Goal: Task Accomplishment & Management: Manage account settings

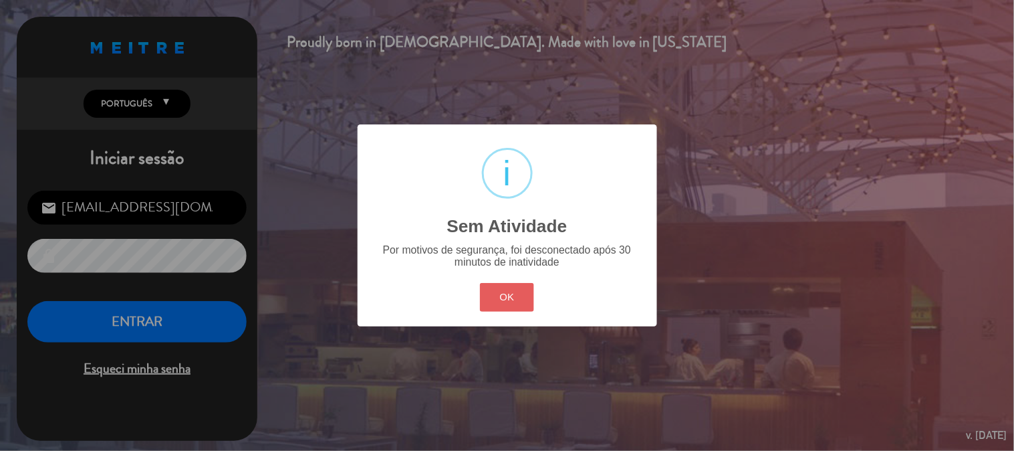
click at [512, 296] on button "OK" at bounding box center [507, 297] width 54 height 29
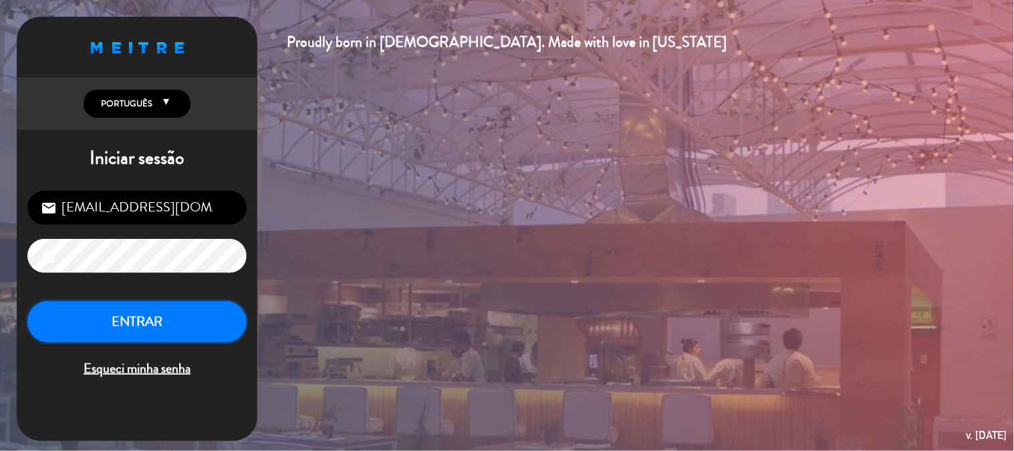
click at [114, 315] on button "ENTRAR" at bounding box center [136, 322] width 219 height 42
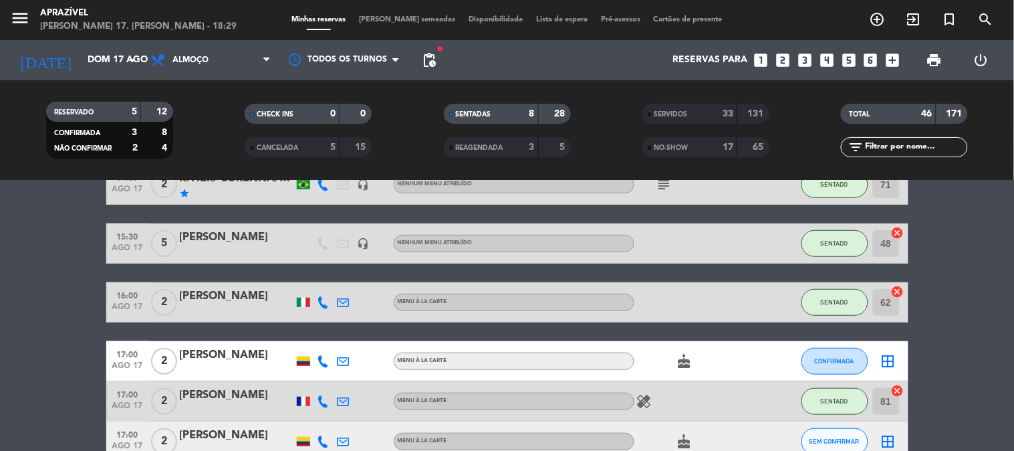
scroll to position [223, 0]
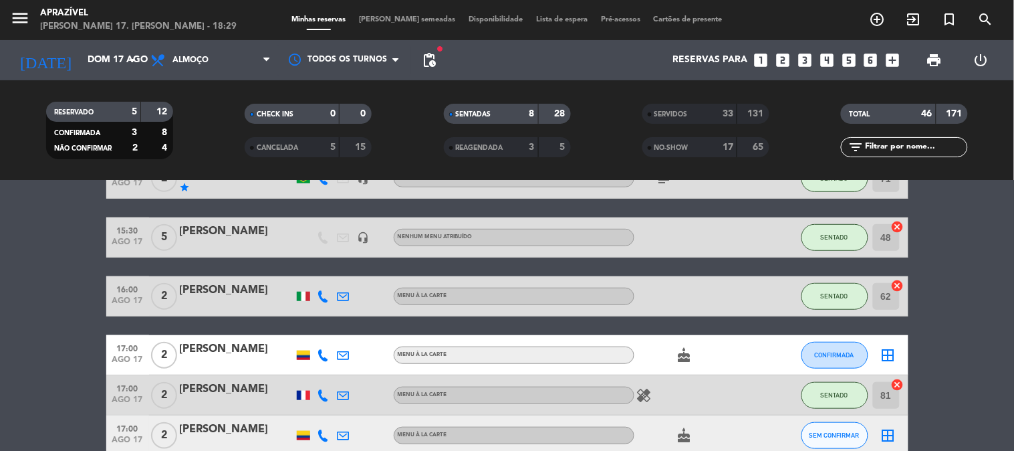
click at [243, 229] on div "[PERSON_NAME]" at bounding box center [237, 231] width 114 height 17
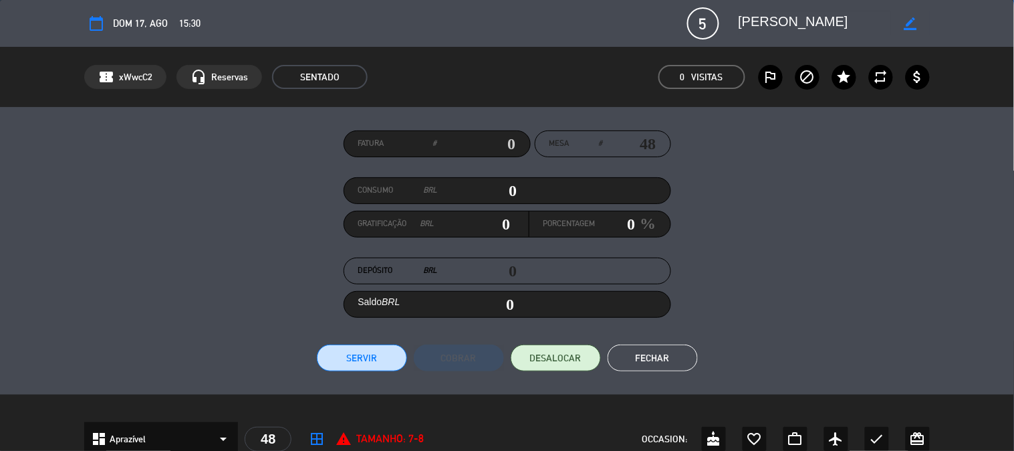
click at [465, 191] on input "0" at bounding box center [478, 191] width 80 height 20
type input "1"
type input "01"
type input "174"
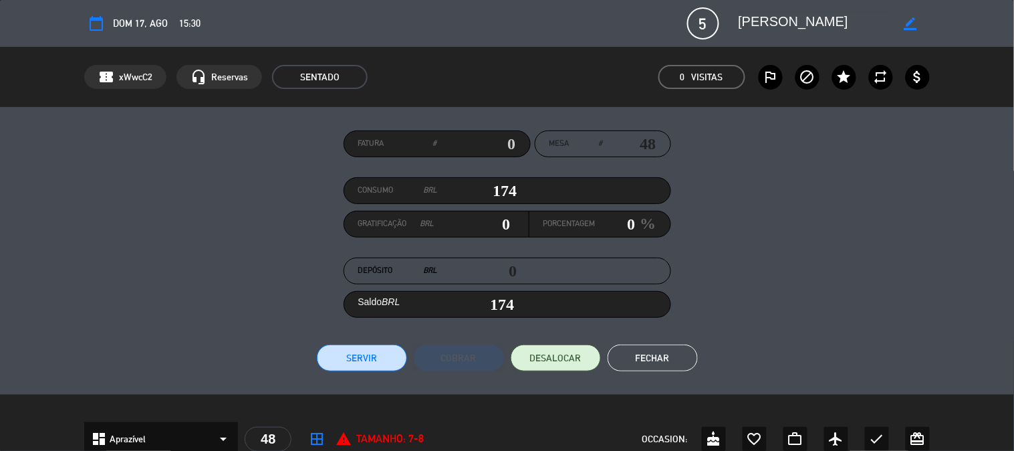
type input "1740"
type input "1,740"
type input "17408"
type input "17,408"
type input "1740"
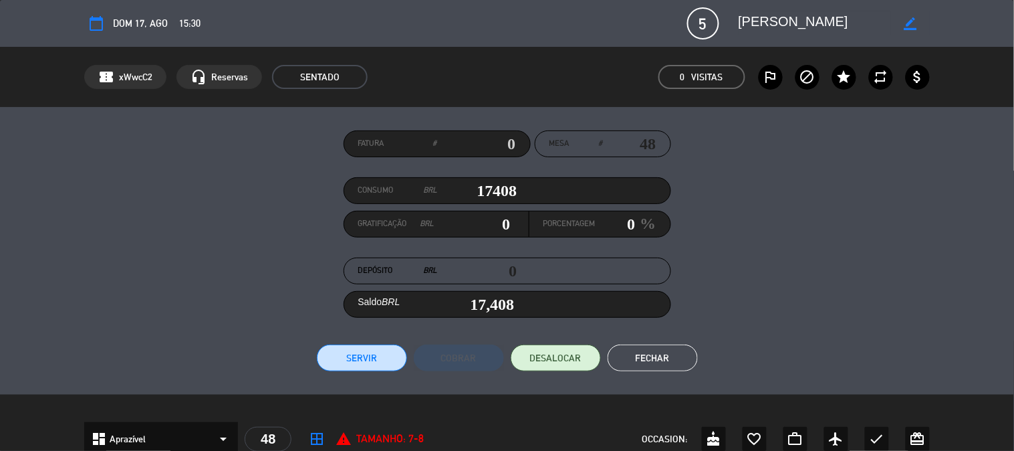
type input "1,740"
type input "174"
type input "17"
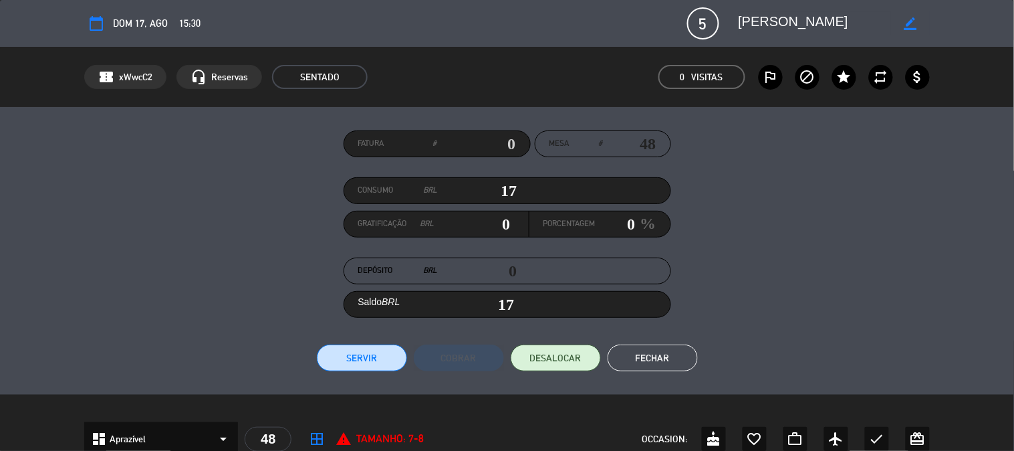
type input "1"
type input "01"
type input "14"
type input "140"
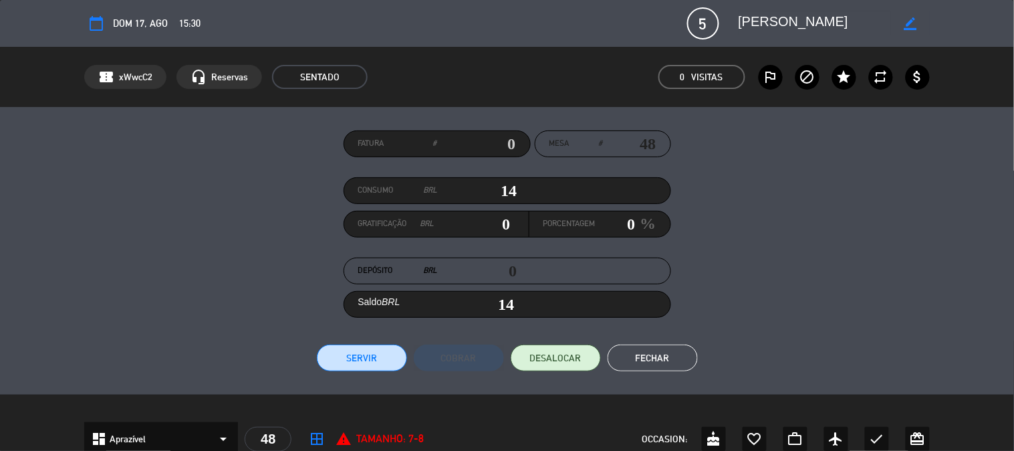
type input "140"
type input "1408"
type input "1,408"
type input "1408"
click at [626, 233] on input "0" at bounding box center [616, 224] width 40 height 20
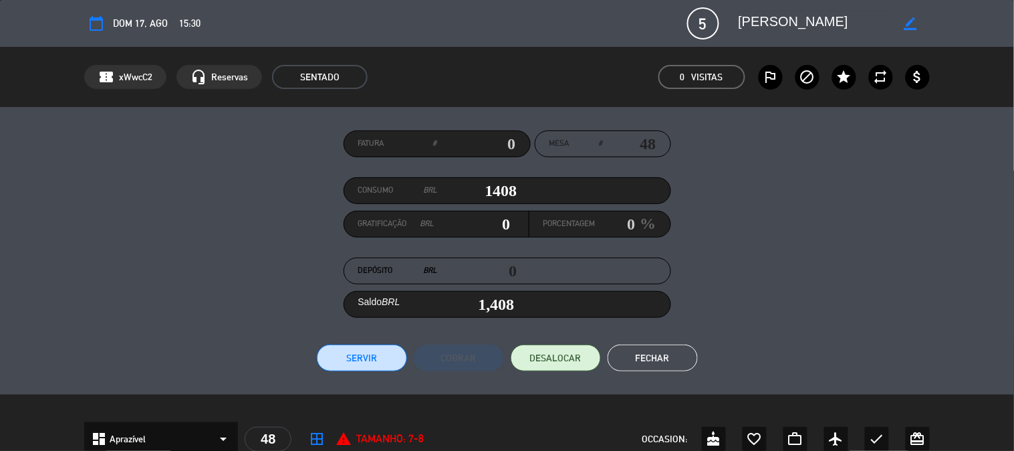
type input "1"
type input "183.04000000000002"
type input "13"
type input "1,591.04"
type input "13"
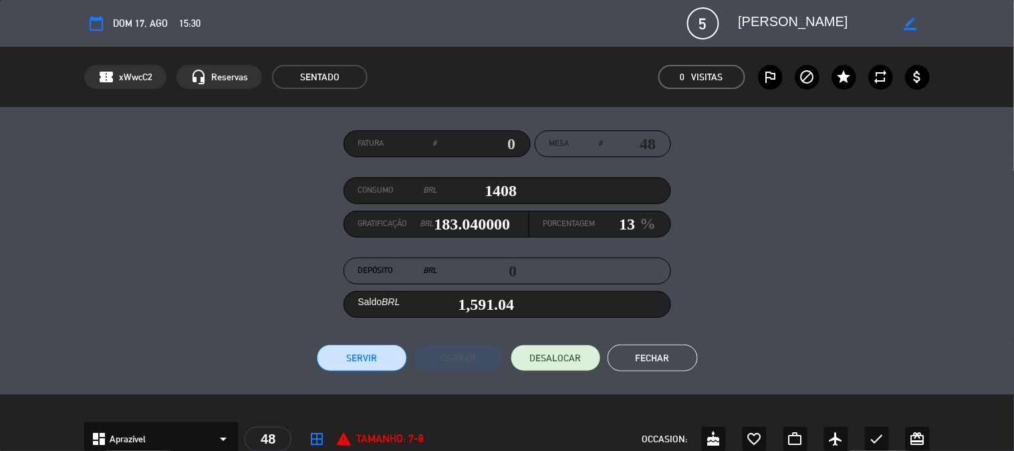
click at [349, 375] on div "Fatura # Mesa # 48 Consumo BRL 1408 Gratificação BRL 183.04000000000002 Porcent…" at bounding box center [507, 251] width 1014 height 288
click at [348, 360] on button "Servir" at bounding box center [362, 357] width 90 height 27
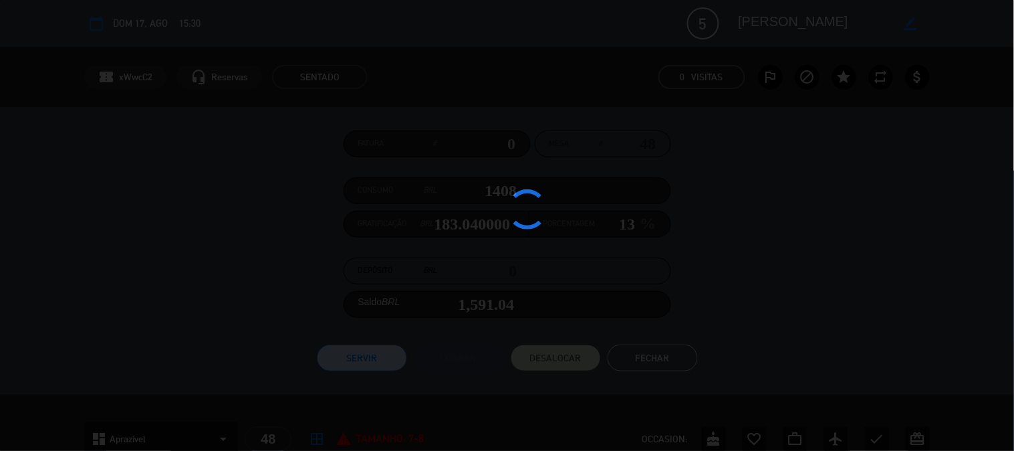
type input "183.04"
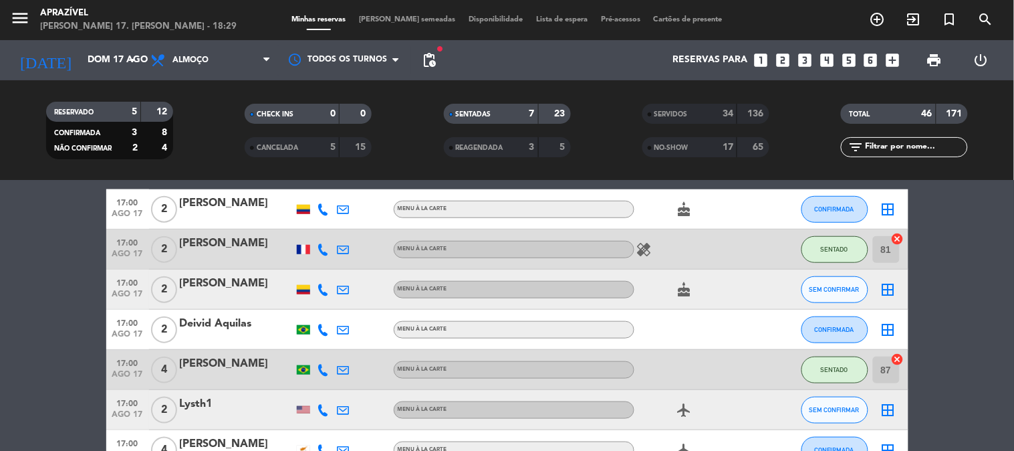
scroll to position [172, 0]
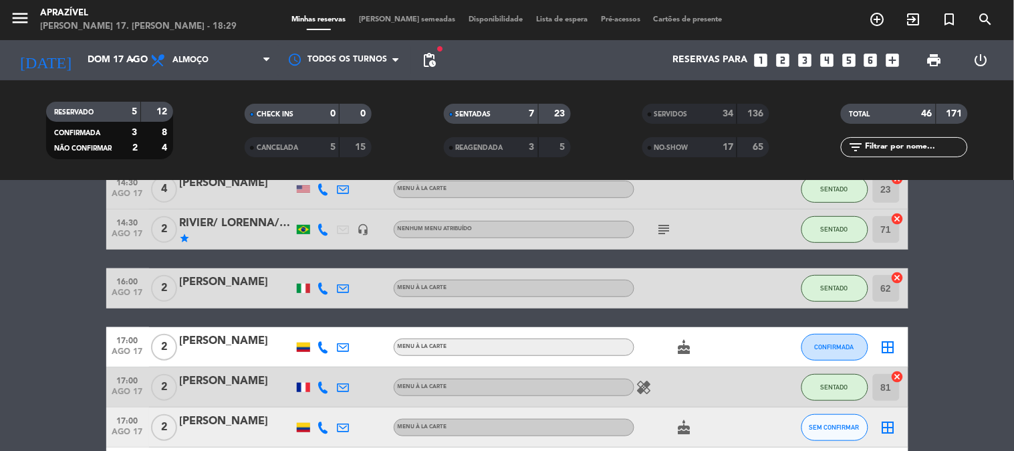
drag, startPoint x: 225, startPoint y: 298, endPoint x: 213, endPoint y: 322, distance: 26.3
click at [218, 315] on div "13:00 ago 17 6 [PERSON_NAME] Menu À La Carte SENTADO 82 cancel 14:30 ago 17 3 […" at bounding box center [507, 339] width 802 height 538
click at [238, 284] on div "[PERSON_NAME]" at bounding box center [237, 281] width 114 height 17
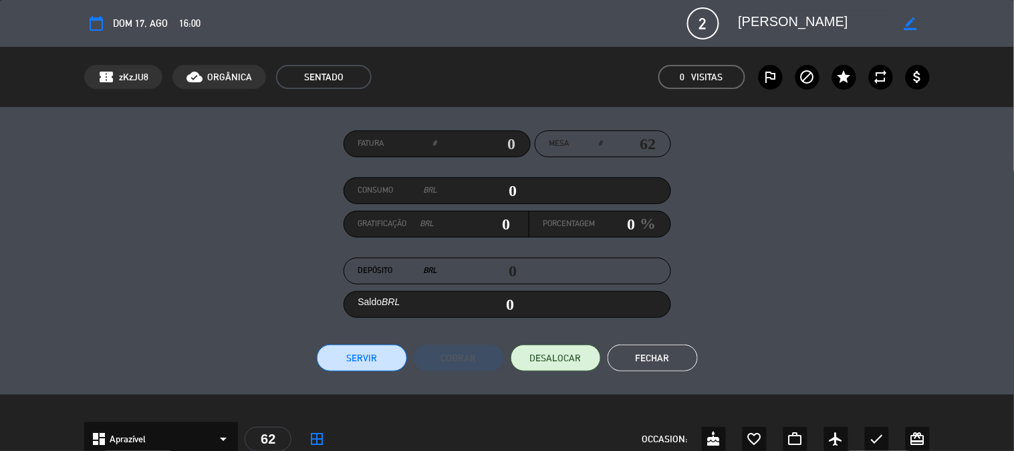
click at [492, 186] on input "0" at bounding box center [478, 191] width 80 height 20
type input "1"
type input "01"
type input "12"
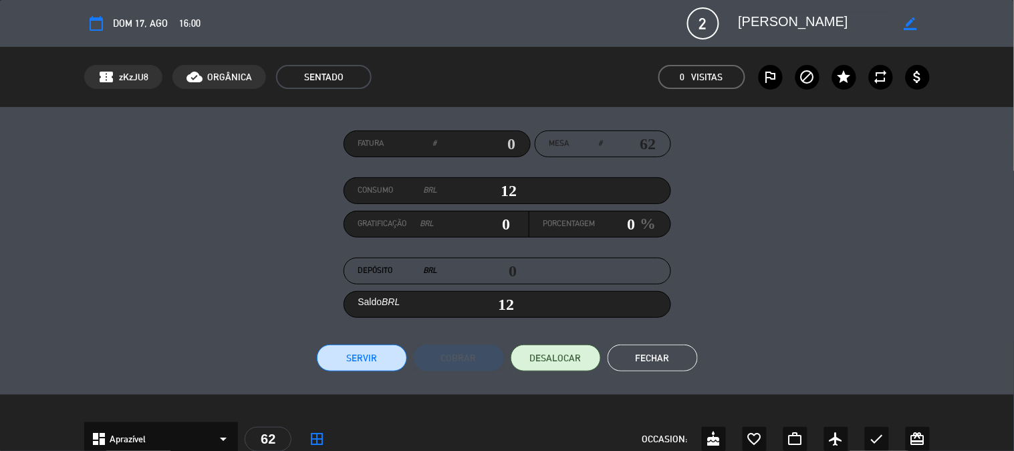
type input "122"
type input "1226"
type input "1,226"
type input "1226"
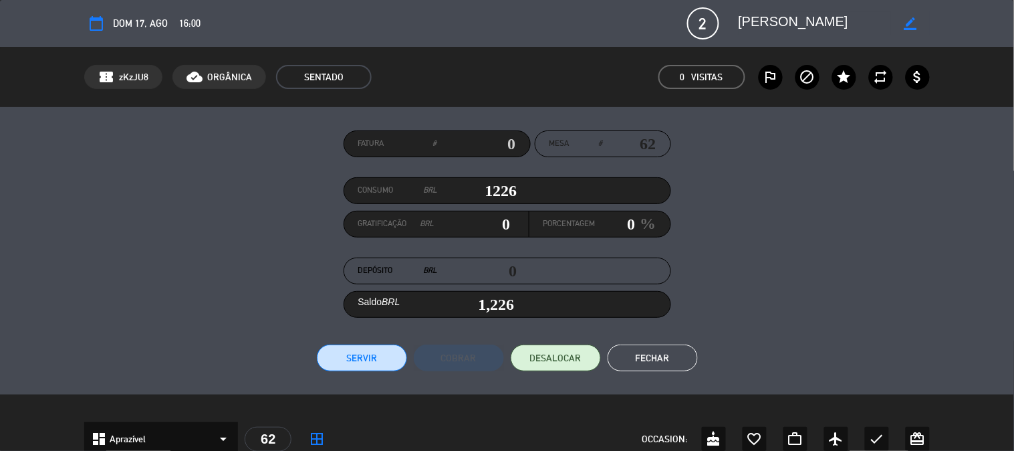
click at [600, 211] on div "Porcentagem 0 %" at bounding box center [600, 224] width 141 height 26
click at [609, 228] on input "0" at bounding box center [616, 224] width 40 height 20
type input "12.26"
type input "1"
type input "1,238.26"
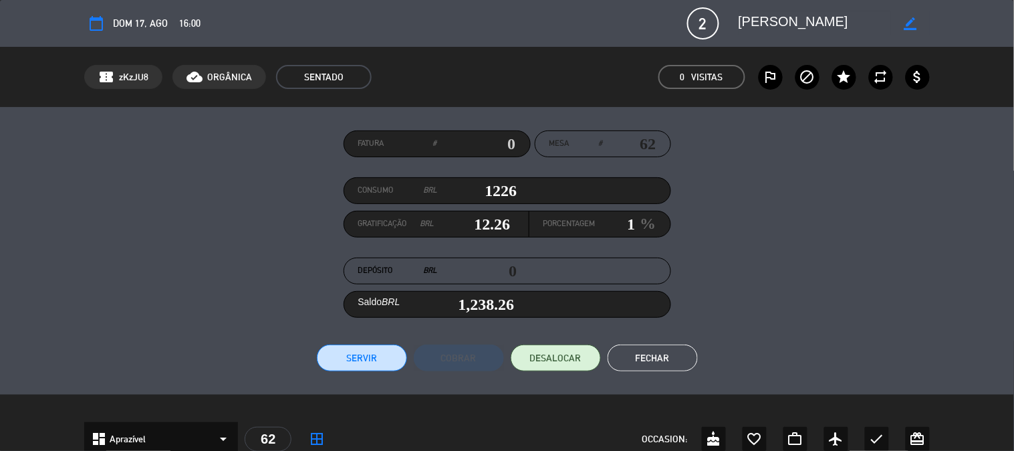
type input "159.38"
type input "13"
type input "1,385.38"
type input "13"
click at [383, 359] on button "Servir" at bounding box center [362, 357] width 90 height 27
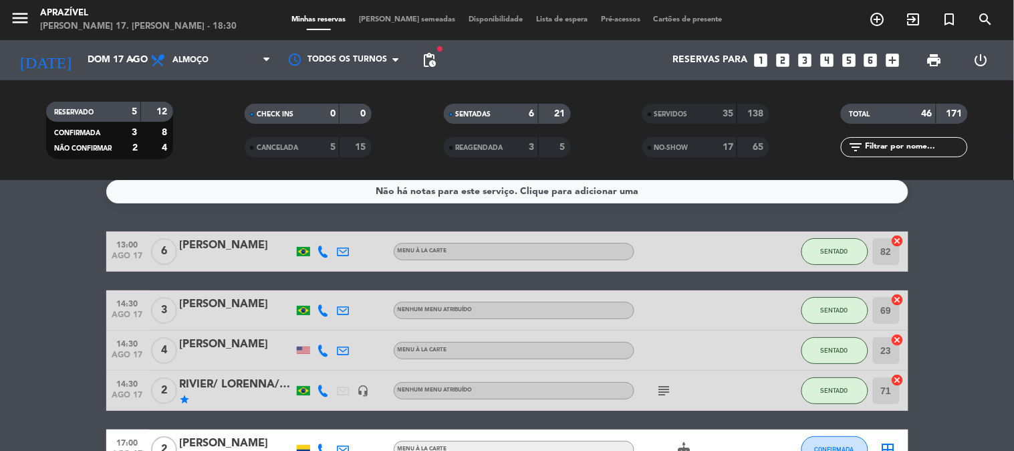
scroll to position [0, 0]
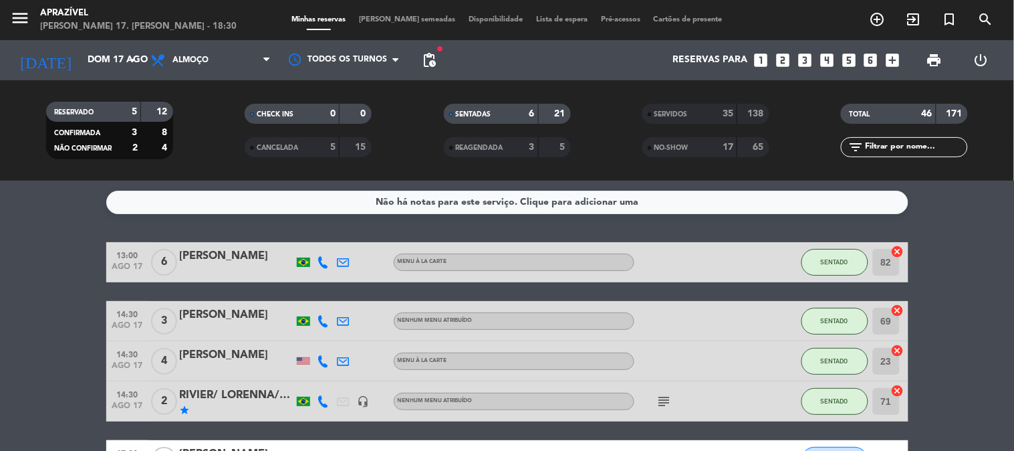
click at [216, 258] on div "[PERSON_NAME]" at bounding box center [237, 255] width 114 height 17
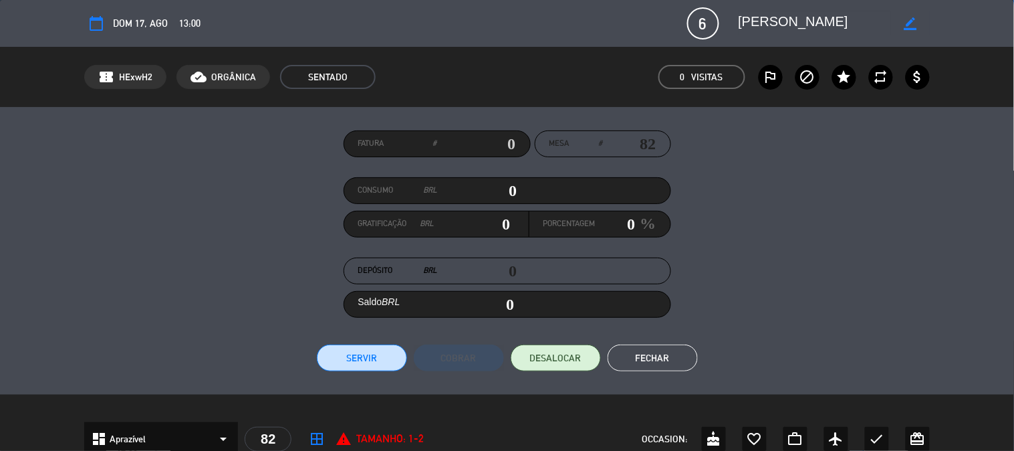
click at [468, 214] on input "0" at bounding box center [473, 224] width 76 height 20
click at [482, 194] on input "0" at bounding box center [478, 191] width 80 height 20
type input "1"
type input "01"
type input "16"
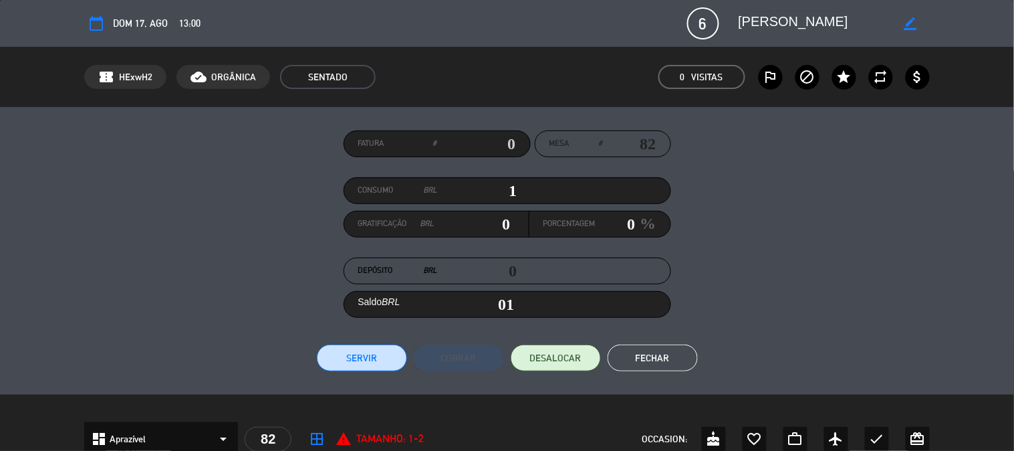
type input "16"
type input "167"
type input "1676"
type input "1,676"
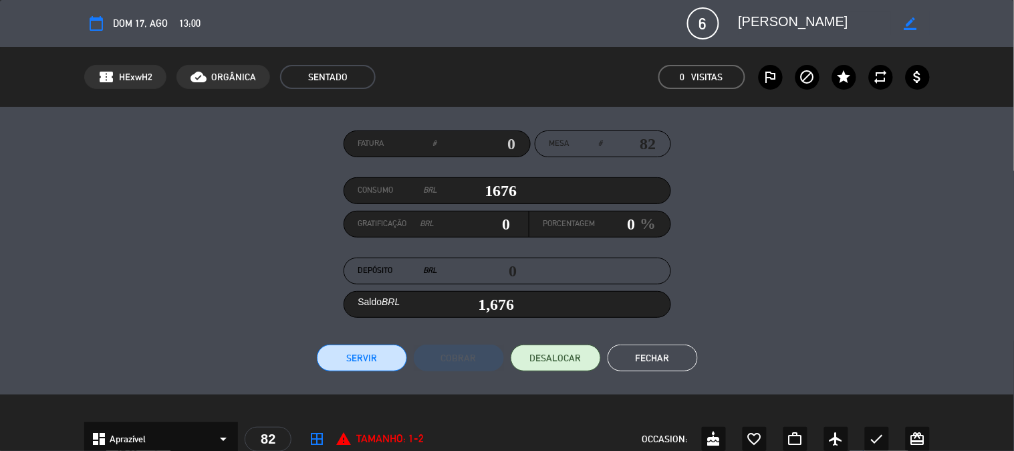
type input "1676"
click at [628, 219] on input "0" at bounding box center [616, 224] width 40 height 20
type input "16.76"
type input "1"
type input "1,692.76"
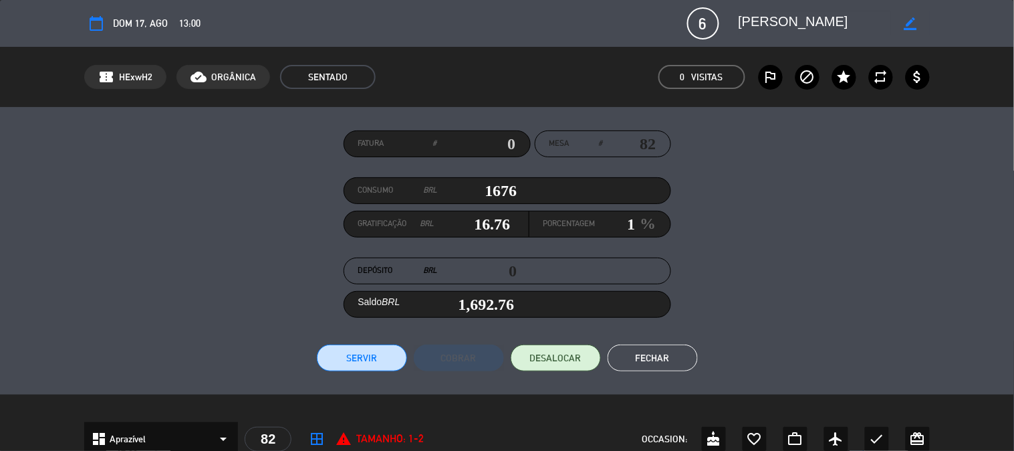
type input "217.88"
type input "13"
type input "1,893.88"
type input "13"
click at [358, 374] on div "Fatura # Mesa # 82 Consumo BRL 1676 Gratificação BRL 217.88 Porcentagem 13 % De…" at bounding box center [507, 251] width 1014 height 288
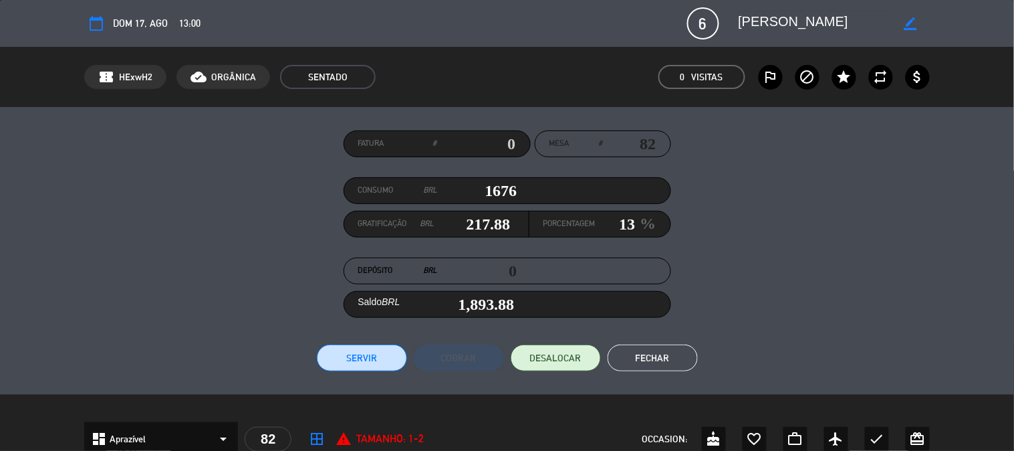
click at [373, 348] on button "Servir" at bounding box center [362, 357] width 90 height 27
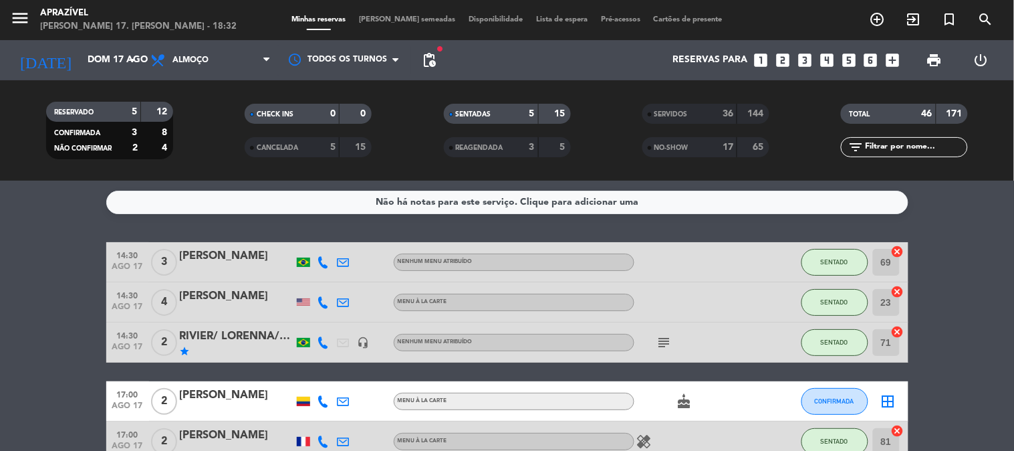
click at [663, 340] on icon "subject" at bounding box center [665, 342] width 16 height 16
click at [905, 326] on div "71 cancel" at bounding box center [889, 341] width 40 height 39
